Goal: Information Seeking & Learning: Learn about a topic

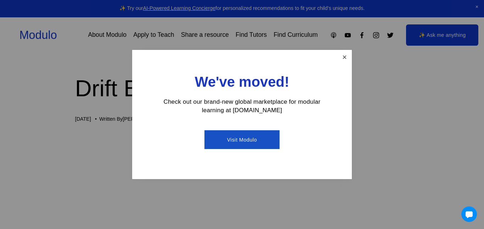
click at [339, 60] on link "Close" at bounding box center [345, 57] width 12 height 12
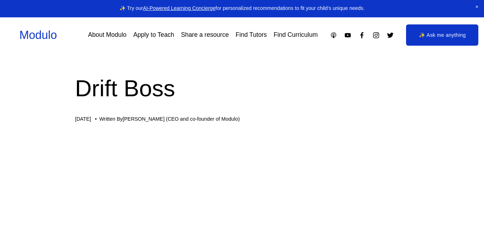
click at [478, 6] on span "Close Announcement" at bounding box center [477, 7] width 14 height 14
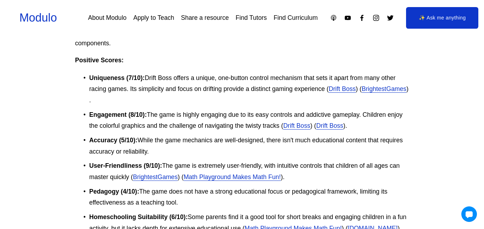
scroll to position [988, 0]
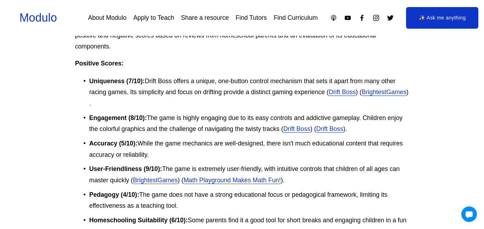
click at [356, 95] on link "Drift Boss" at bounding box center [342, 92] width 27 height 7
click at [315, 133] on p "Engagement (8/10): The game is highly engaging due to its easy controls and add…" at bounding box center [249, 124] width 320 height 23
click at [310, 130] on link "Drift Boss" at bounding box center [296, 128] width 27 height 7
click at [362, 96] on link "BrightestGames" at bounding box center [384, 92] width 45 height 7
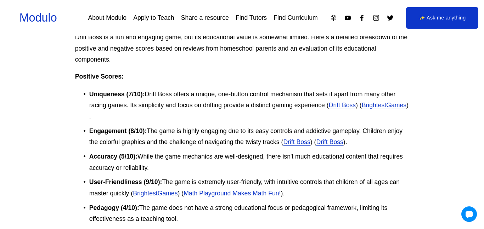
scroll to position [634, 0]
